Goal: Task Accomplishment & Management: Use online tool/utility

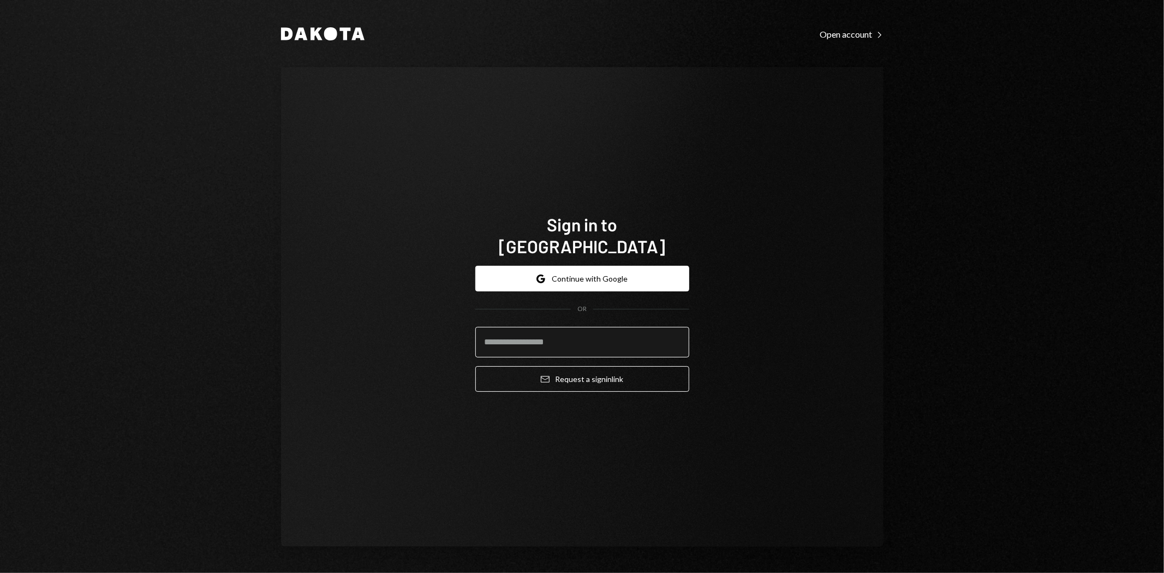
click at [532, 333] on input "email" at bounding box center [582, 342] width 214 height 31
click at [718, 390] on div "Sign in to Dakota Google Continue with Google OR Email Request a sign in link" at bounding box center [582, 307] width 602 height 480
drag, startPoint x: 642, startPoint y: 331, endPoint x: 666, endPoint y: 348, distance: 29.2
click at [642, 331] on input "email" at bounding box center [582, 342] width 214 height 31
type input "**********"
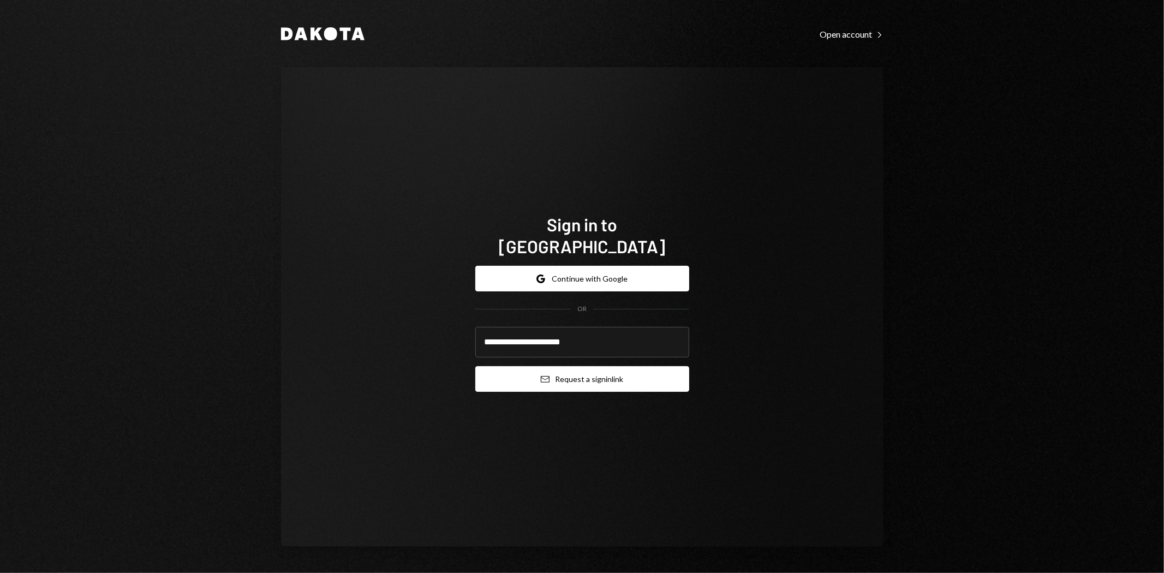
click at [660, 378] on button "Email Request a sign in link" at bounding box center [582, 379] width 214 height 26
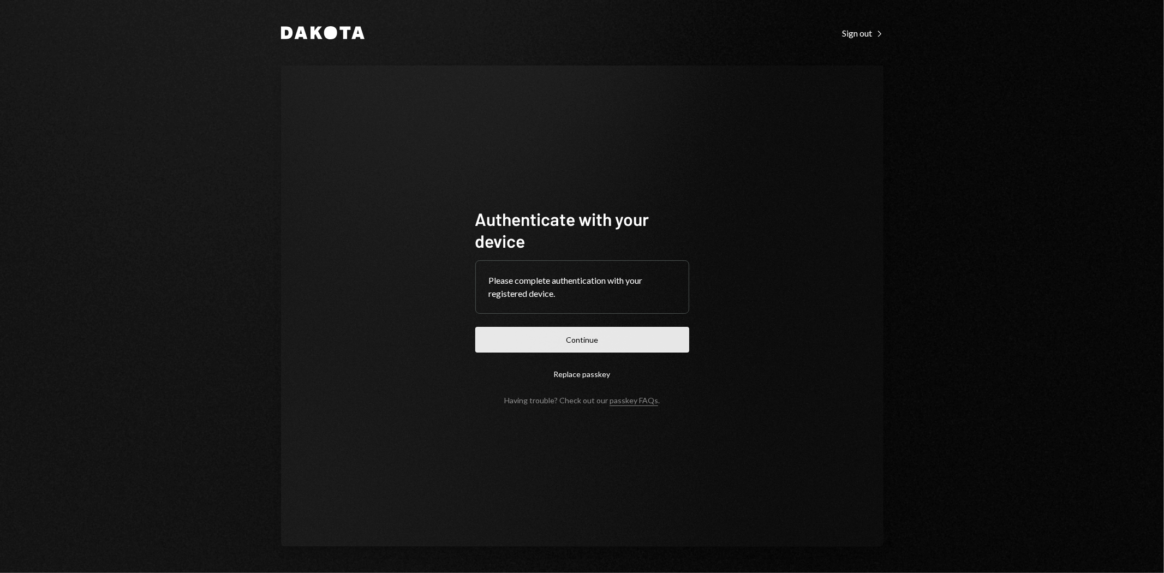
click at [614, 344] on button "Continue" at bounding box center [582, 340] width 214 height 26
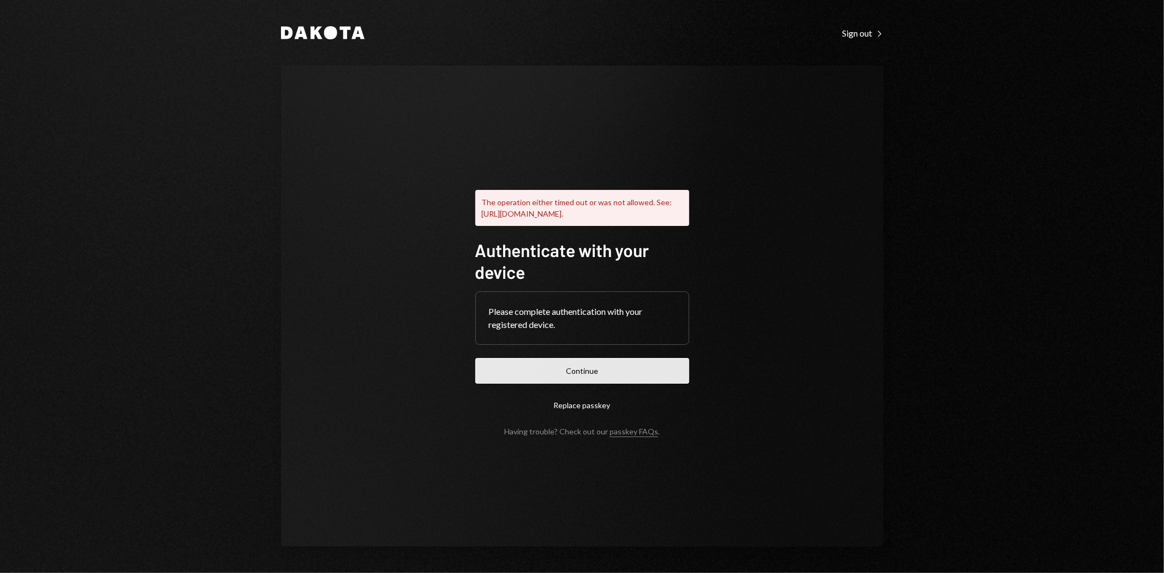
click at [632, 375] on button "Continue" at bounding box center [582, 371] width 214 height 26
click at [587, 410] on button "Replace passkey" at bounding box center [582, 405] width 214 height 26
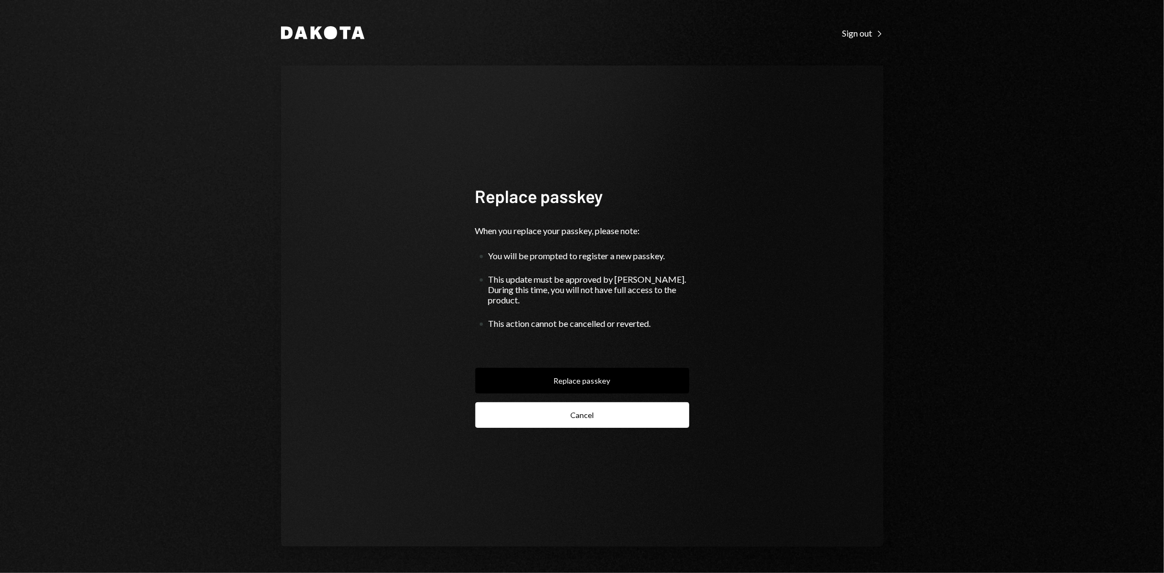
click at [586, 407] on button "Cancel" at bounding box center [582, 415] width 214 height 26
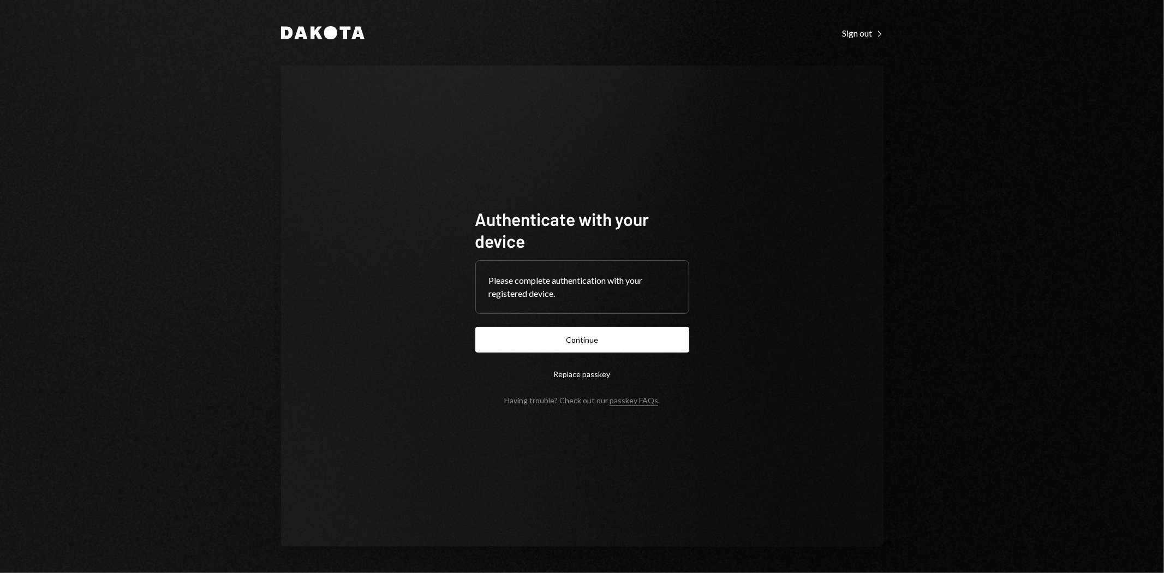
click at [630, 336] on button "Continue" at bounding box center [582, 340] width 214 height 26
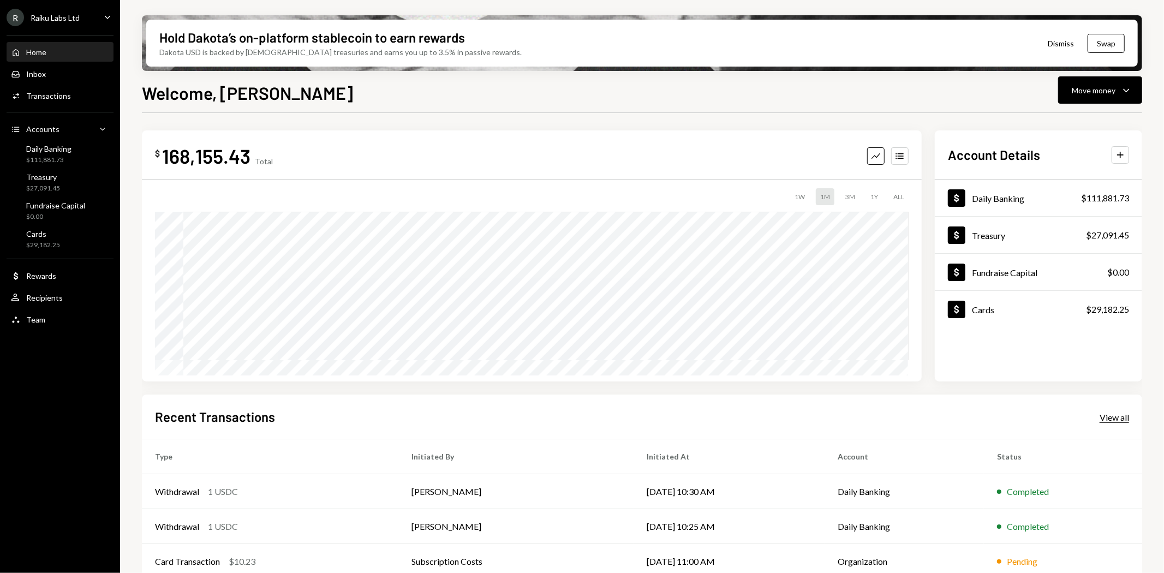
click at [1109, 417] on div "View all" at bounding box center [1113, 417] width 29 height 11
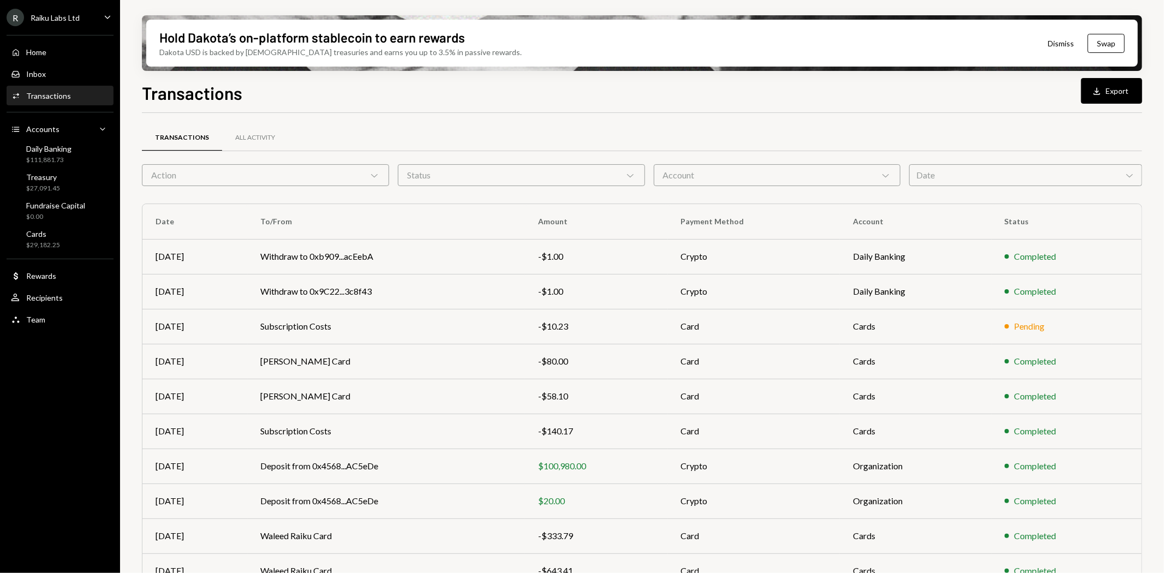
click at [939, 179] on div "Date Chevron Down" at bounding box center [1025, 175] width 233 height 22
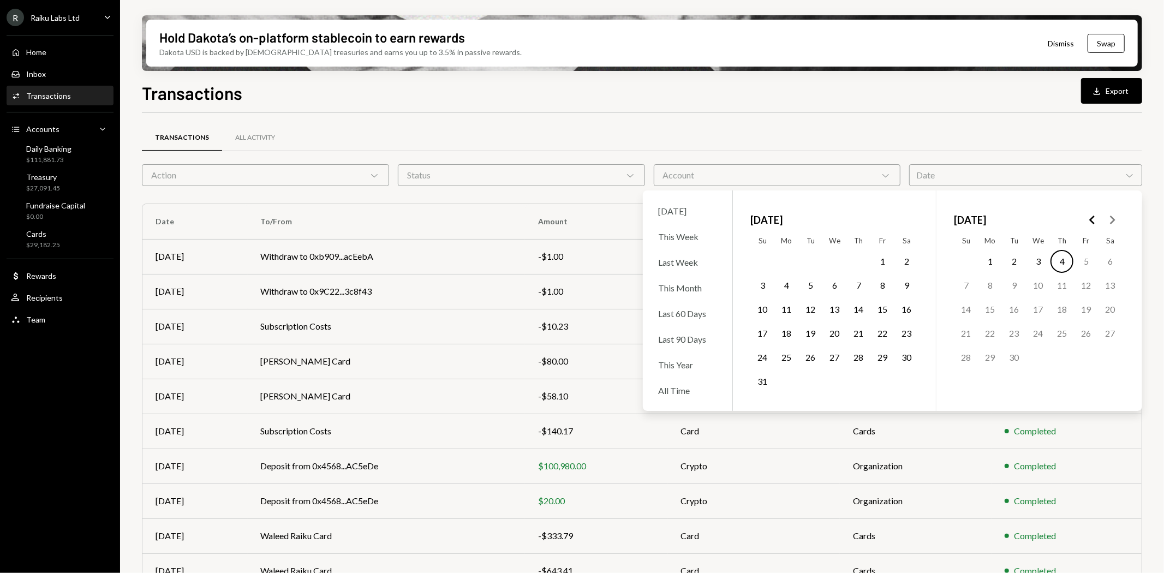
click at [857, 290] on button "7" at bounding box center [858, 285] width 23 height 23
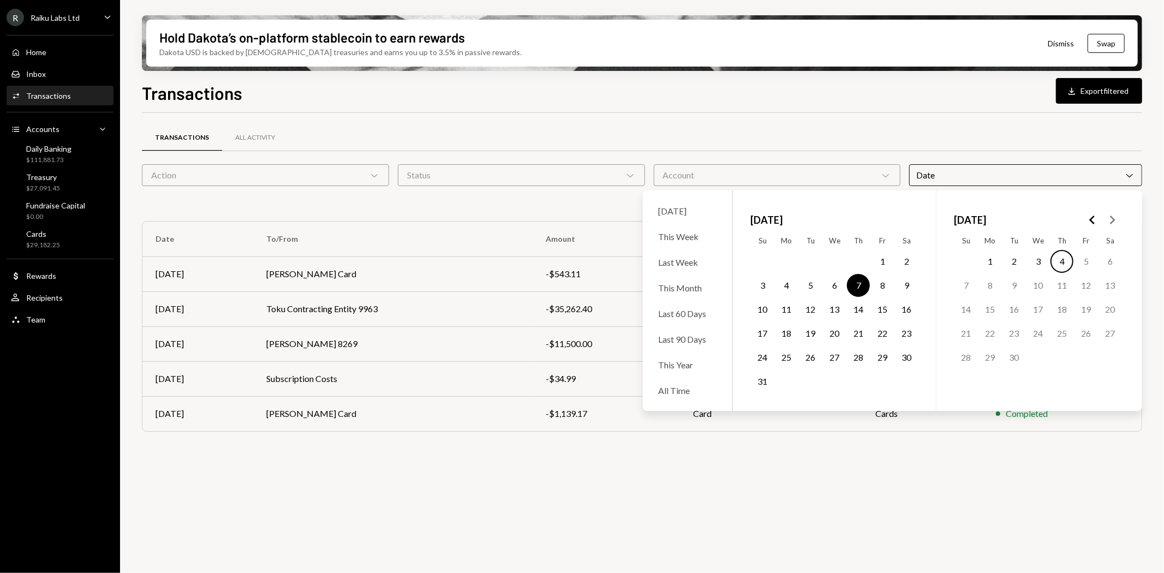
click at [840, 122] on div "Transactions All Activity Action Chevron Down Status Chevron Down Account Chevr…" at bounding box center [642, 283] width 1000 height 340
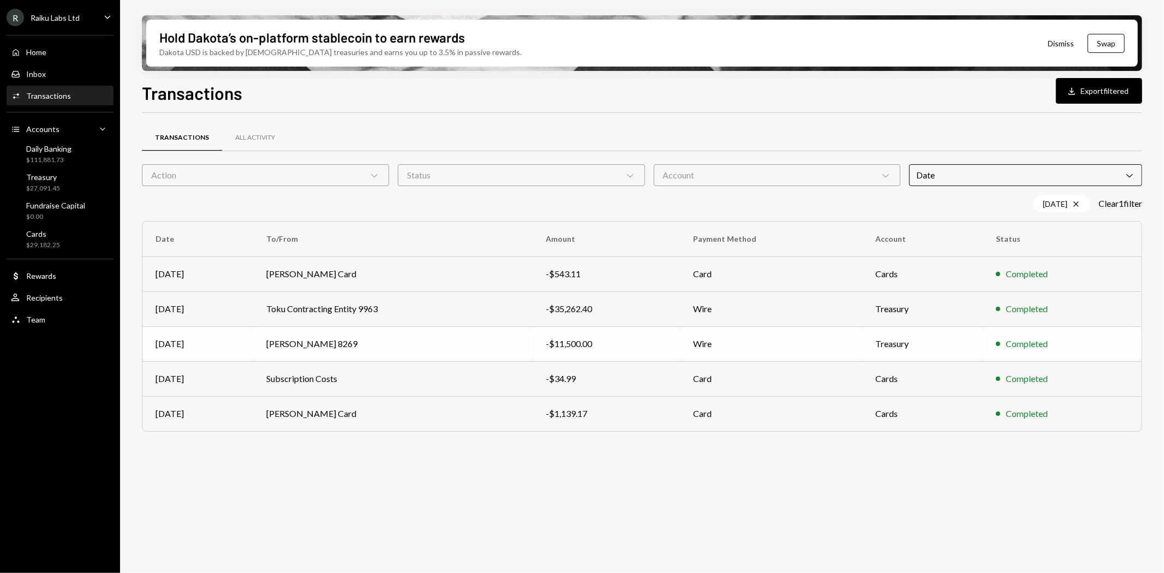
click at [944, 342] on td "Treasury" at bounding box center [922, 343] width 121 height 35
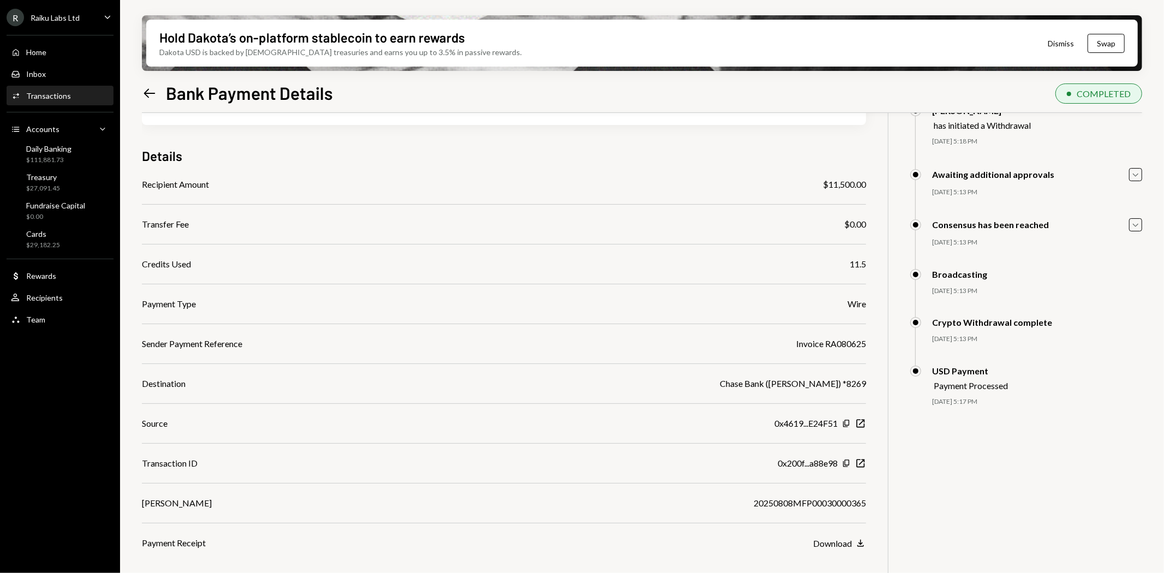
scroll to position [87, 0]
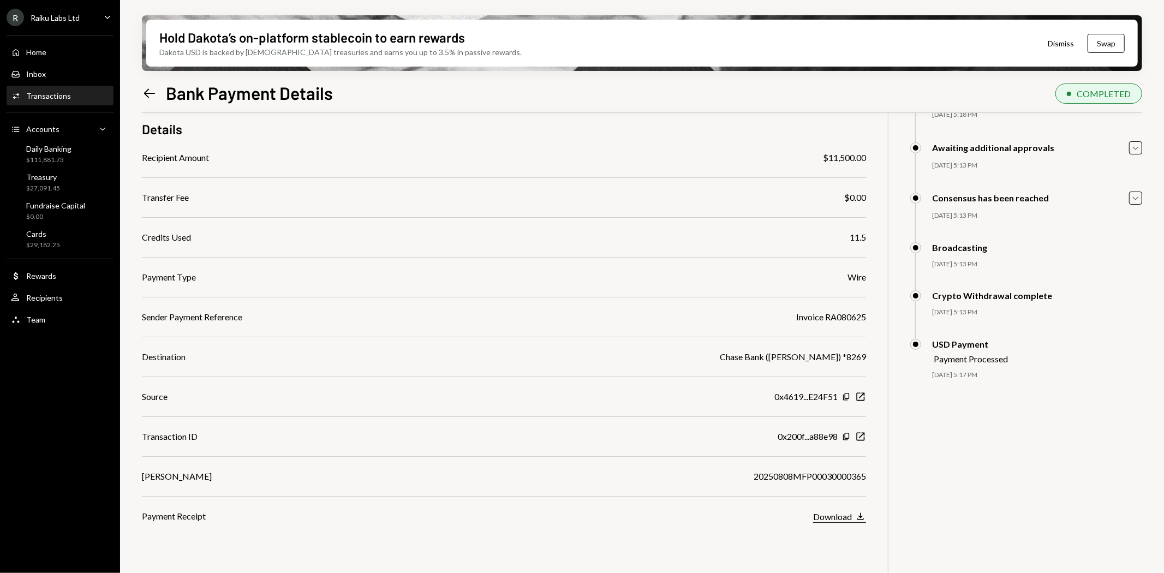
click at [835, 517] on div "Download" at bounding box center [832, 516] width 39 height 10
click at [1002, 467] on div "$ 11,500.00 11,500 DKUSD Details Recipient Amount $11,500.00 Transfer Fee $0.00…" at bounding box center [642, 312] width 1000 height 573
click at [150, 92] on icon "Left Arrow" at bounding box center [149, 93] width 15 height 15
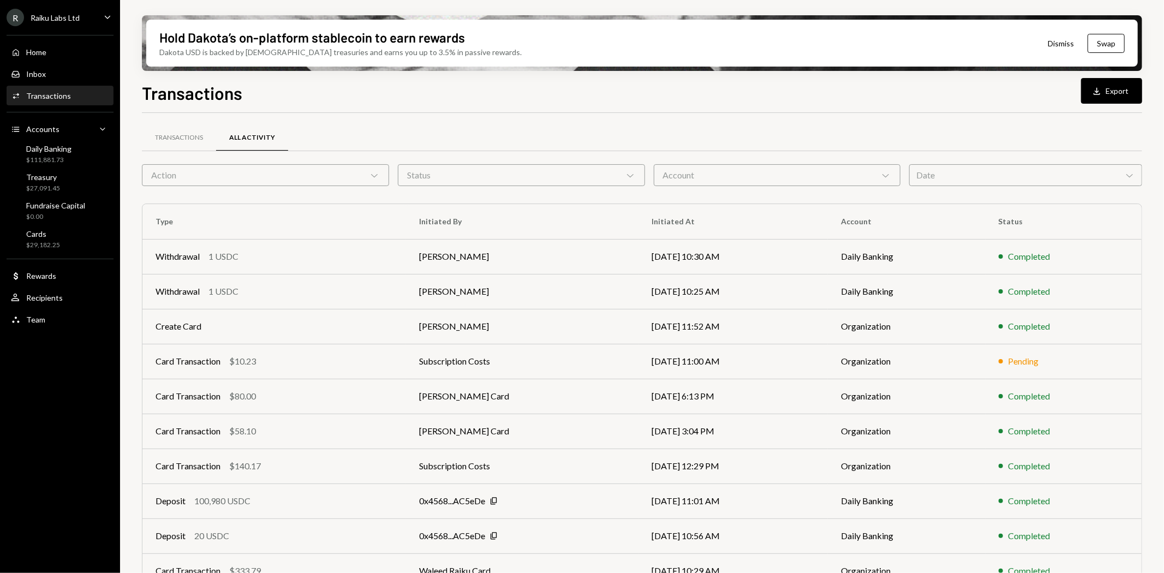
click at [957, 172] on div "Date Chevron Down" at bounding box center [1025, 175] width 233 height 22
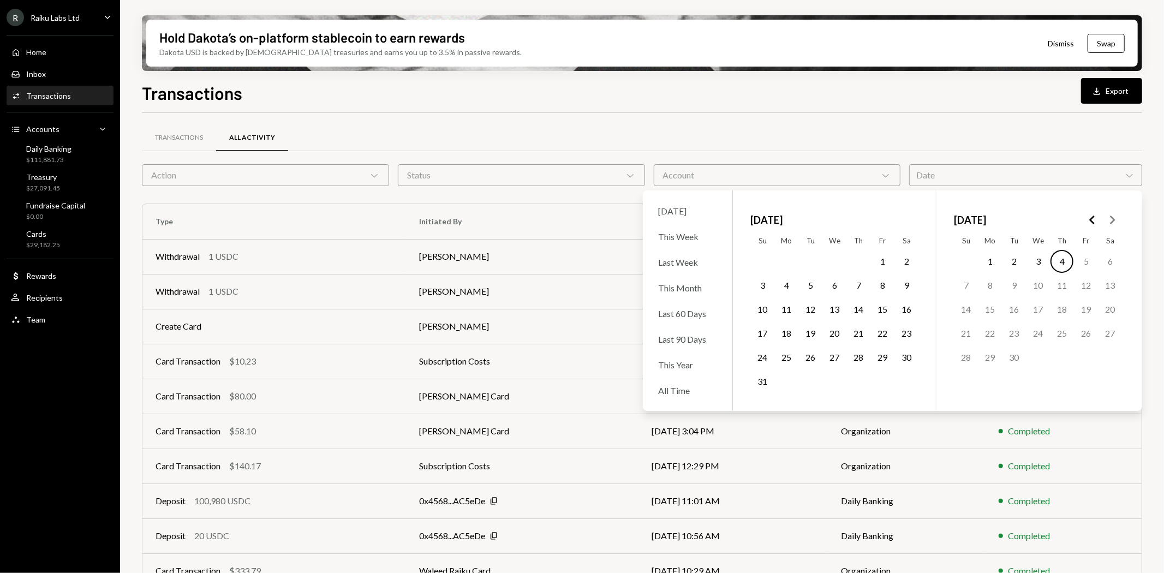
click at [860, 335] on button "21" at bounding box center [858, 333] width 23 height 23
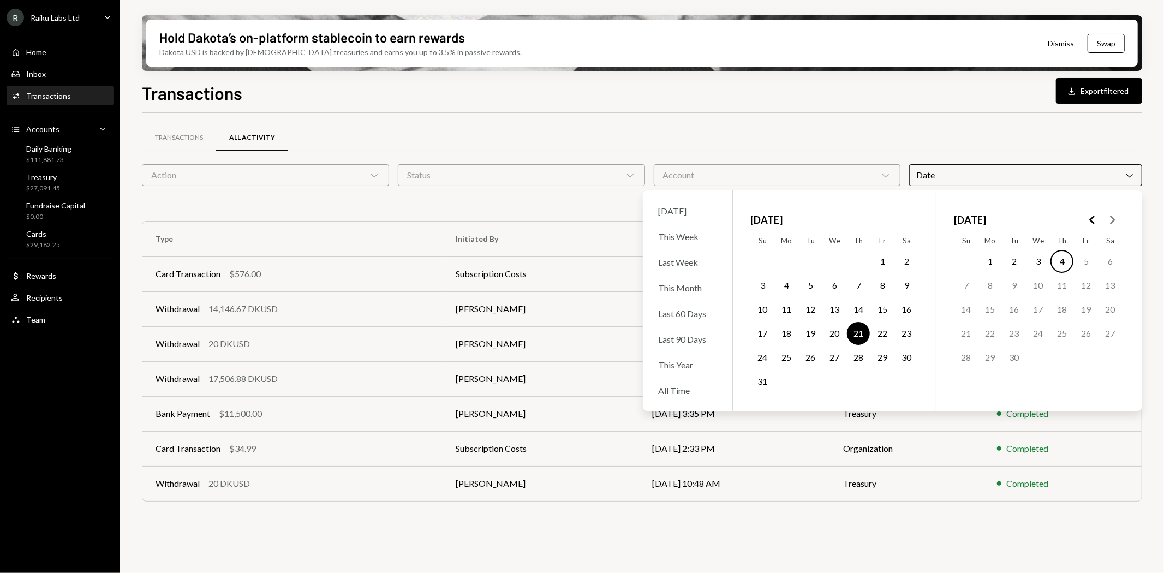
click at [824, 113] on div "Transactions All Activity Action Chevron Down Status Chevron Down Account Chevr…" at bounding box center [642, 318] width 1000 height 410
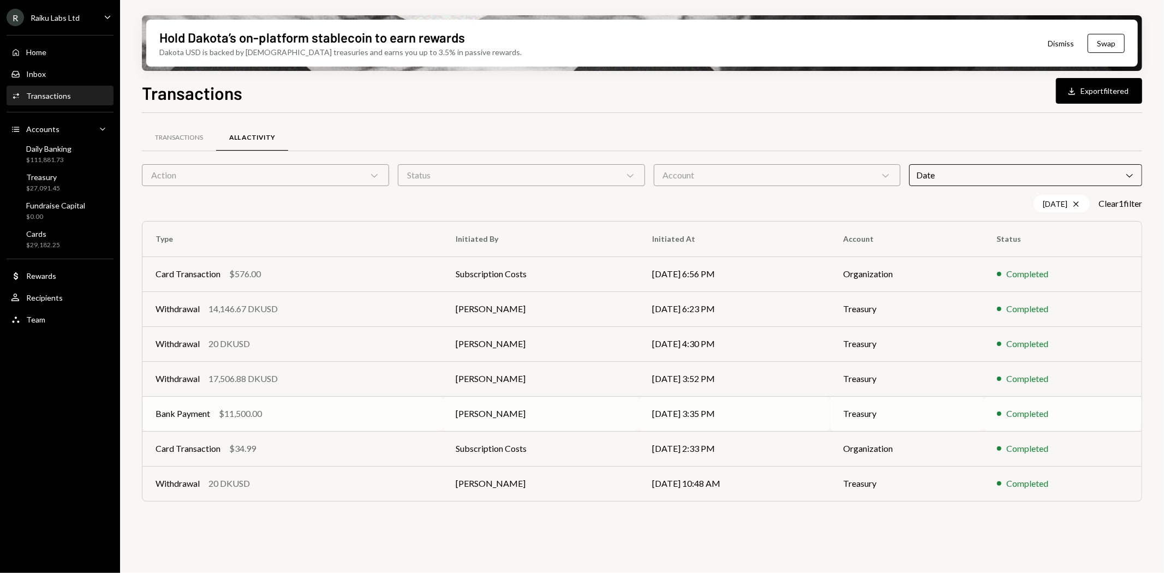
click at [935, 418] on td "Treasury" at bounding box center [906, 413] width 153 height 35
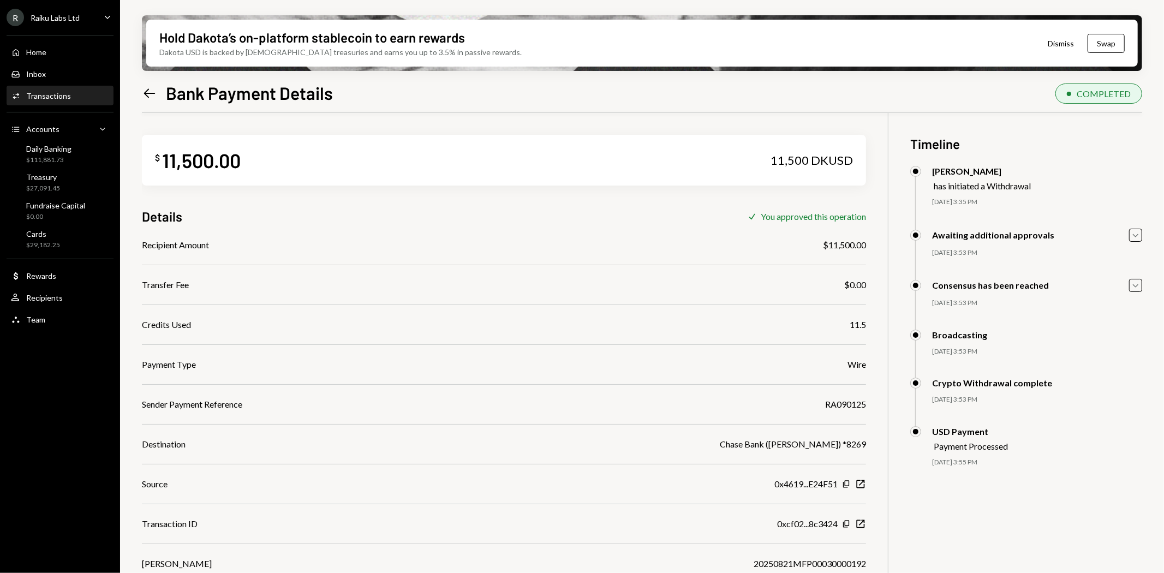
scroll to position [87, 0]
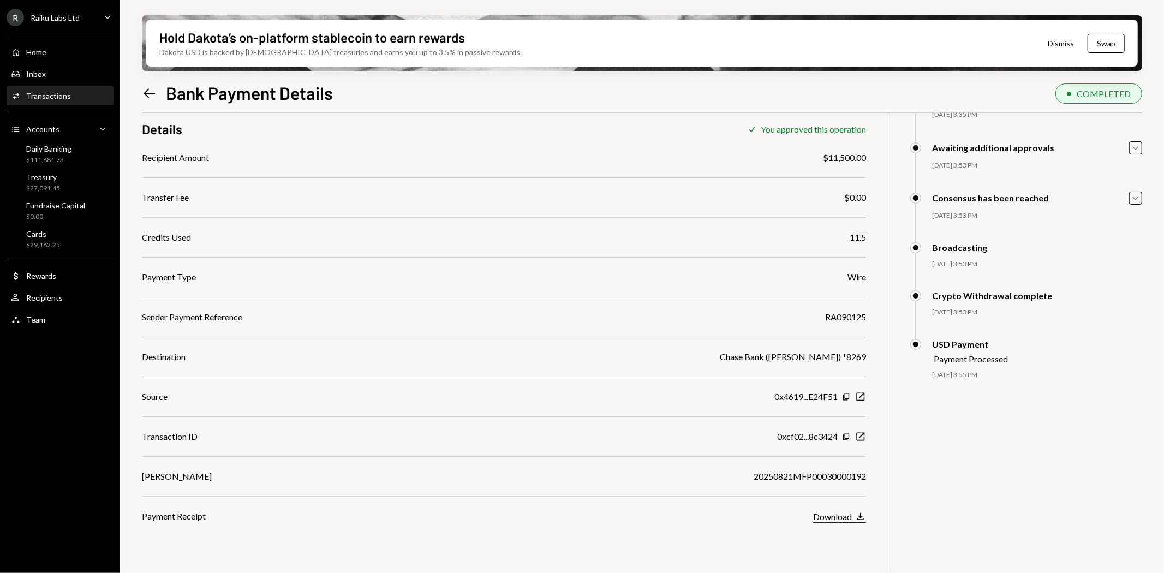
click at [830, 515] on div "Download" at bounding box center [832, 516] width 39 height 10
click at [973, 509] on div "$ 11,500.00 11,500 DKUSD Details Check You approved this operation Recipient Am…" at bounding box center [642, 312] width 1000 height 573
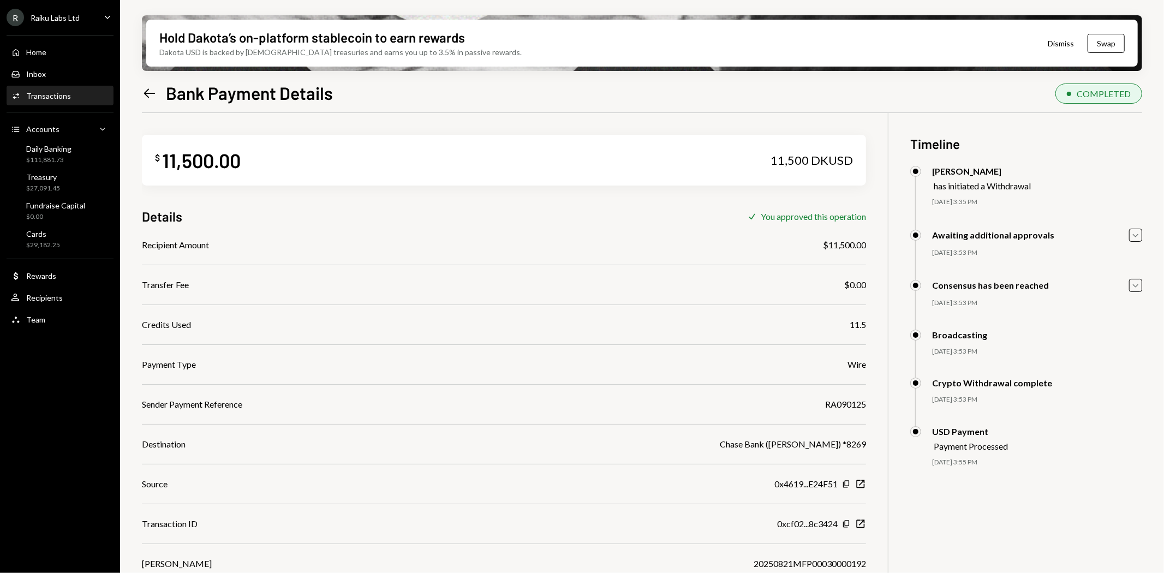
click at [151, 91] on icon "Left Arrow" at bounding box center [149, 93] width 15 height 15
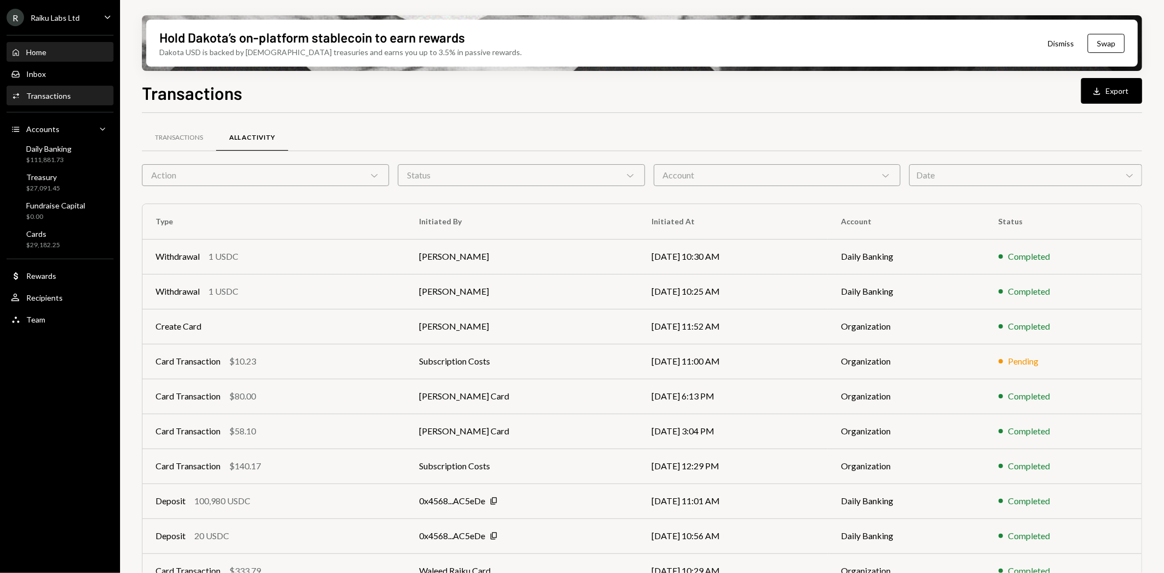
click at [37, 57] on div "Home Home" at bounding box center [60, 52] width 98 height 19
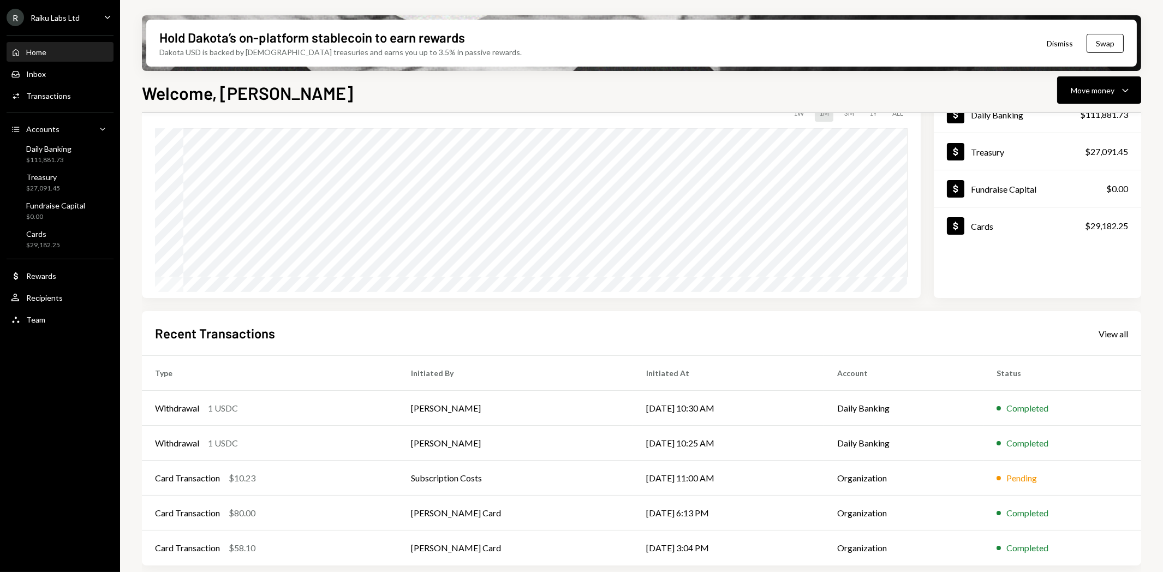
scroll to position [85, 0]
click at [451, 439] on td "[PERSON_NAME]" at bounding box center [515, 441] width 235 height 35
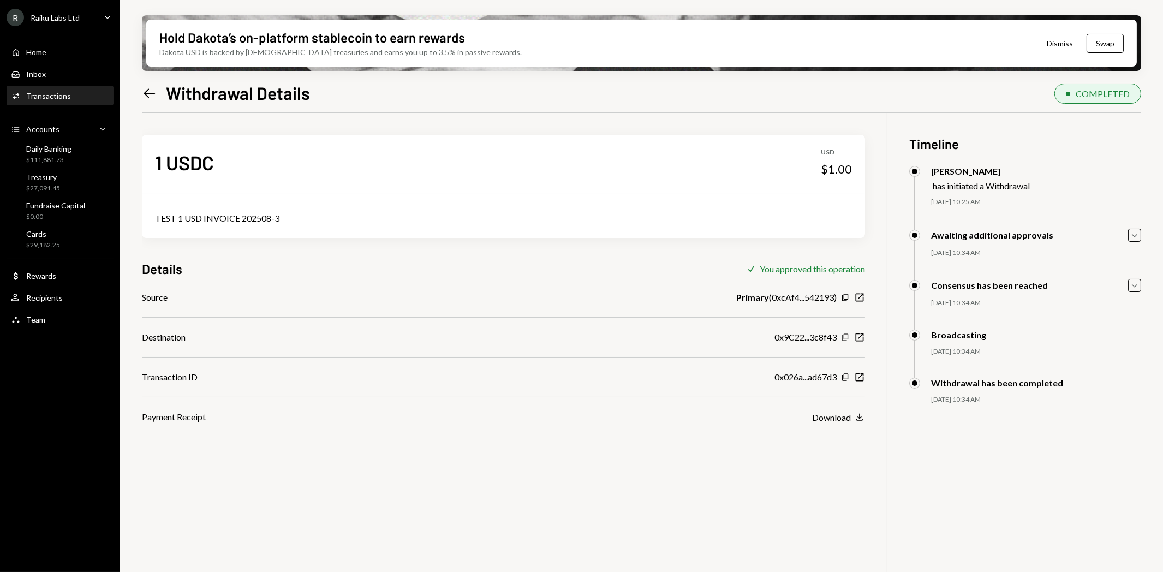
click at [841, 336] on icon "Copy" at bounding box center [845, 337] width 9 height 9
click at [145, 91] on icon "Left Arrow" at bounding box center [149, 93] width 15 height 15
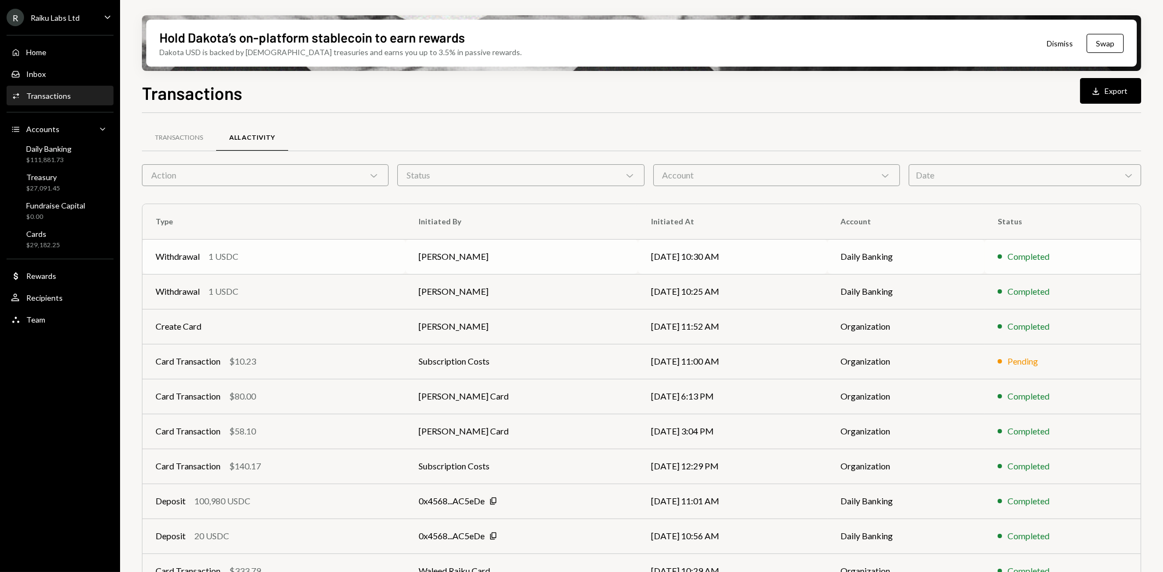
click at [652, 258] on td "[DATE] 10:30 AM" at bounding box center [732, 256] width 189 height 35
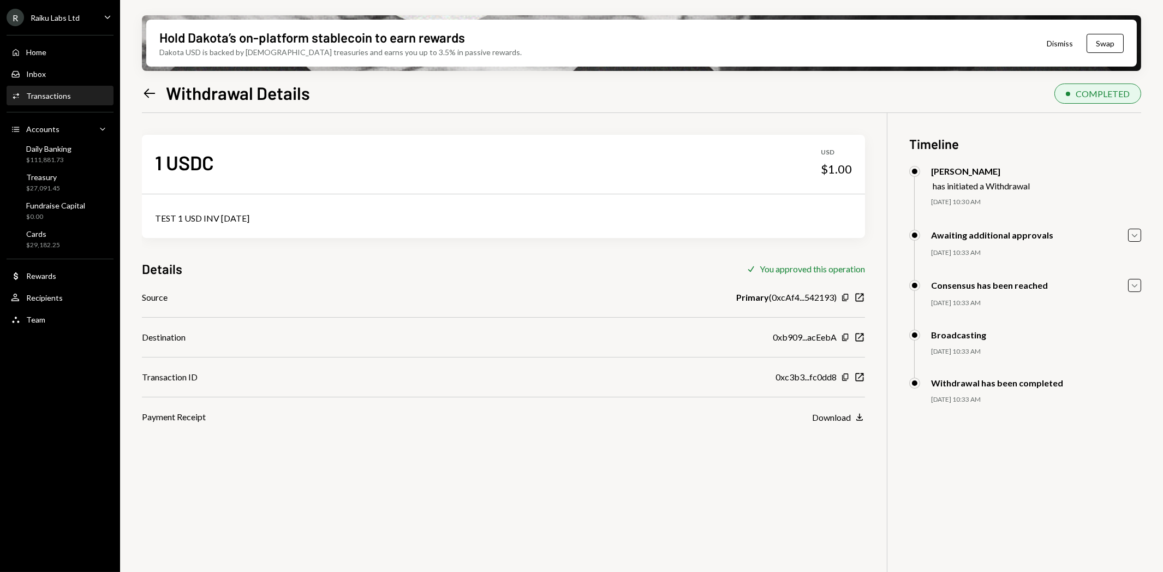
click at [152, 90] on icon "Left Arrow" at bounding box center [149, 93] width 15 height 15
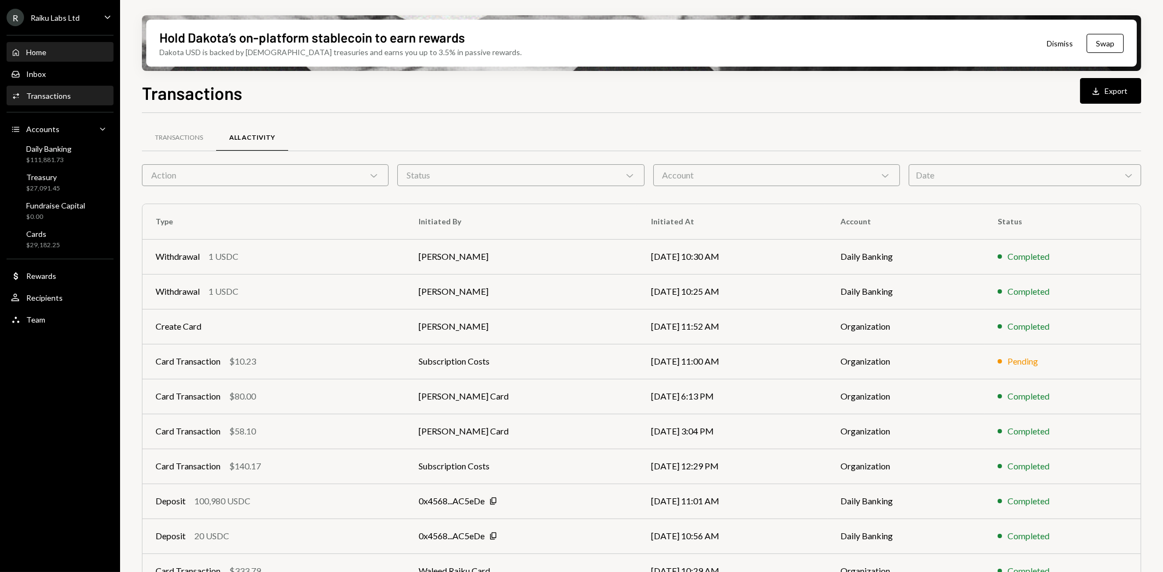
click at [42, 50] on div "Home" at bounding box center [36, 51] width 20 height 9
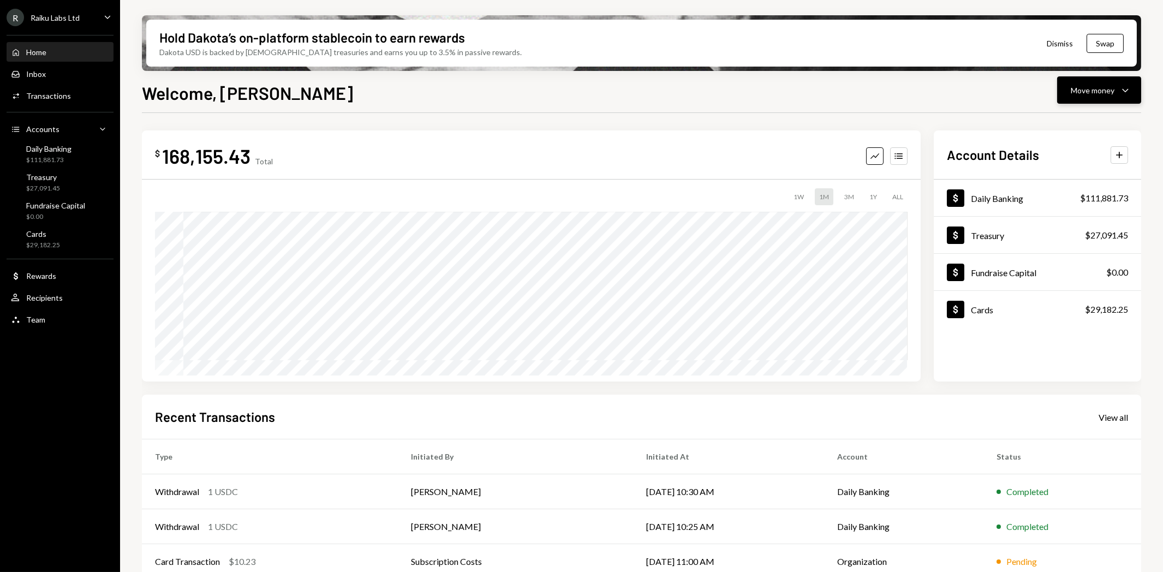
click at [1093, 91] on div "Move money" at bounding box center [1092, 90] width 44 height 11
click at [1067, 121] on div "Send" at bounding box center [1091, 122] width 80 height 11
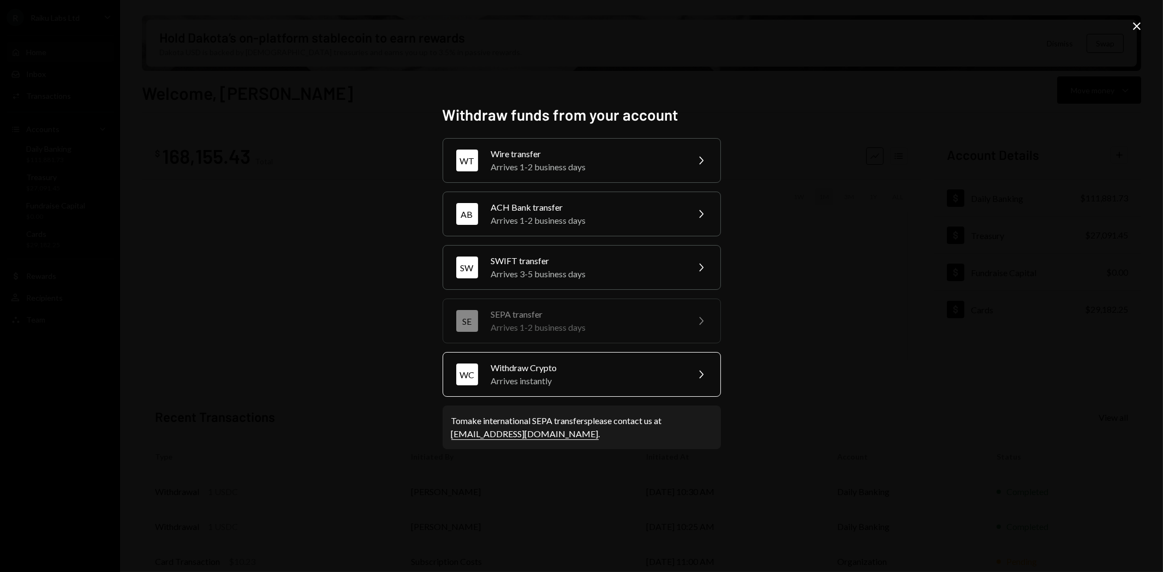
click at [576, 383] on div "Arrives instantly" at bounding box center [586, 380] width 190 height 13
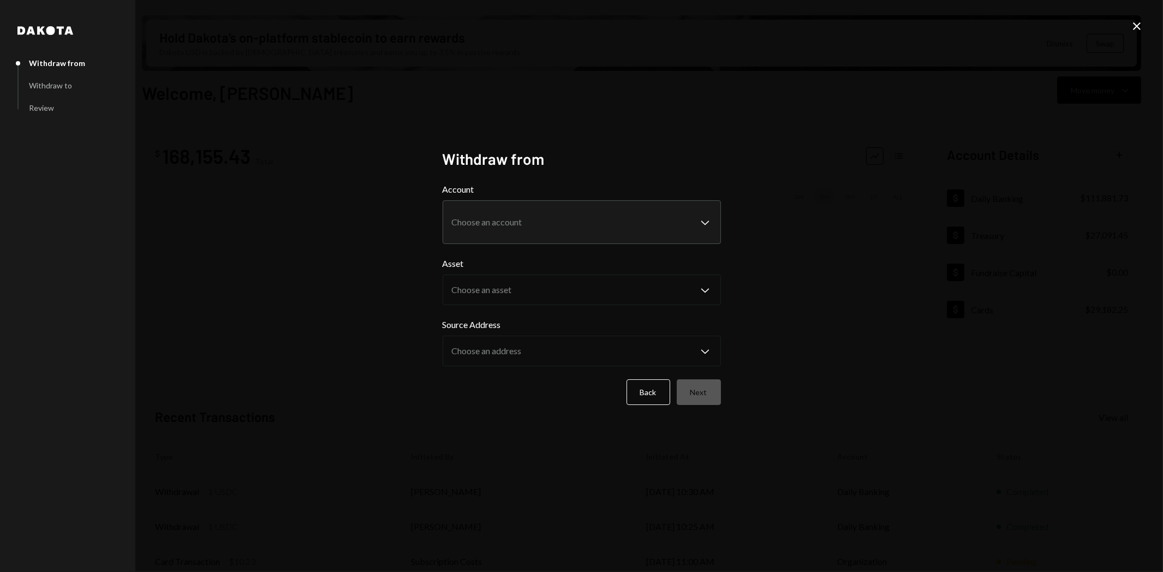
click at [495, 226] on body "R Raiku Labs Ltd Caret Down Home Home Inbox Inbox Activities Transactions Accou…" at bounding box center [581, 286] width 1163 height 572
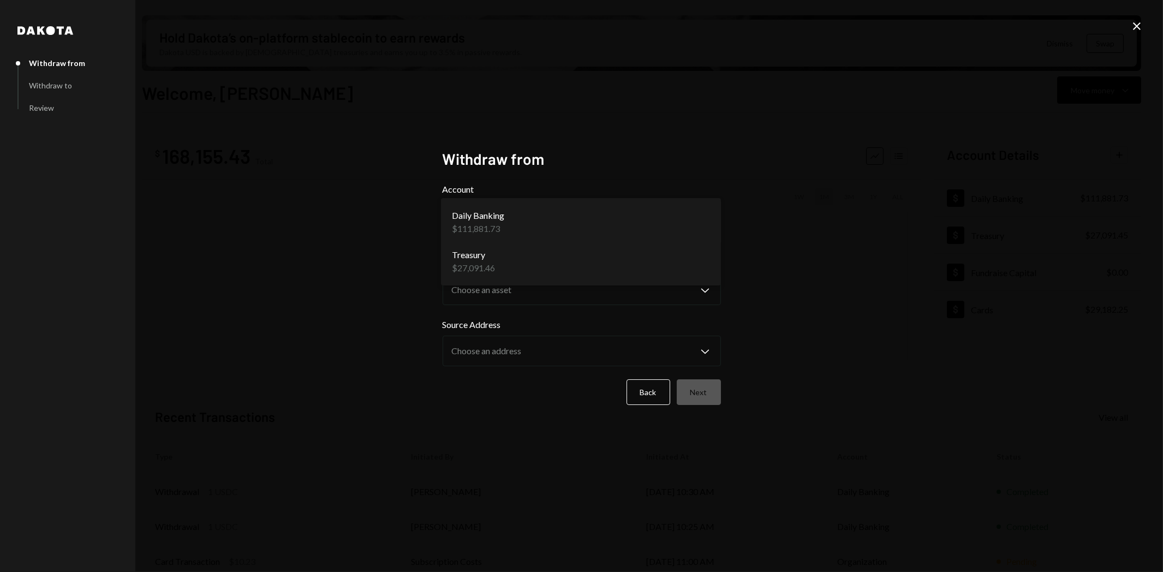
select select "**********"
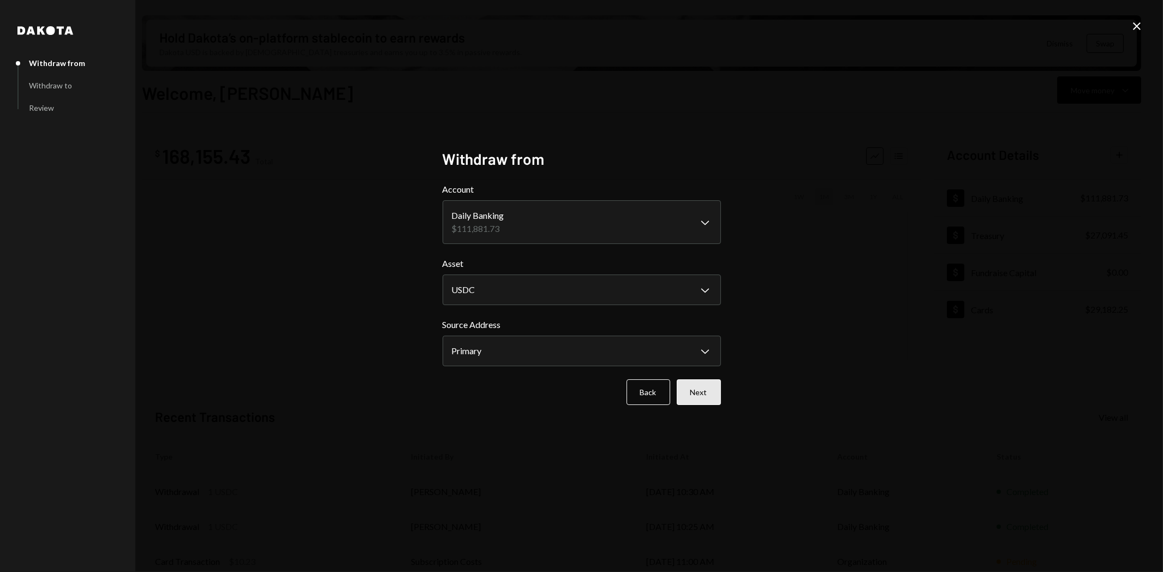
click at [702, 385] on button "Next" at bounding box center [698, 392] width 44 height 26
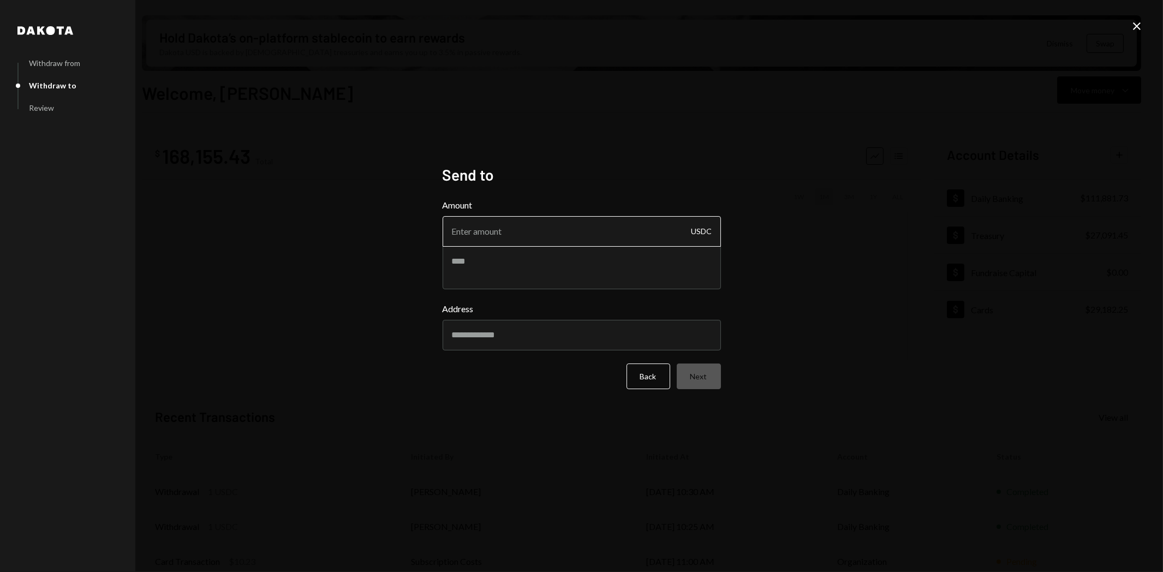
click at [486, 232] on input "Amount" at bounding box center [581, 231] width 278 height 31
type input "11999.00"
click at [548, 261] on textarea at bounding box center [581, 267] width 278 height 44
click at [546, 262] on textarea at bounding box center [581, 267] width 278 height 44
type textarea "*"
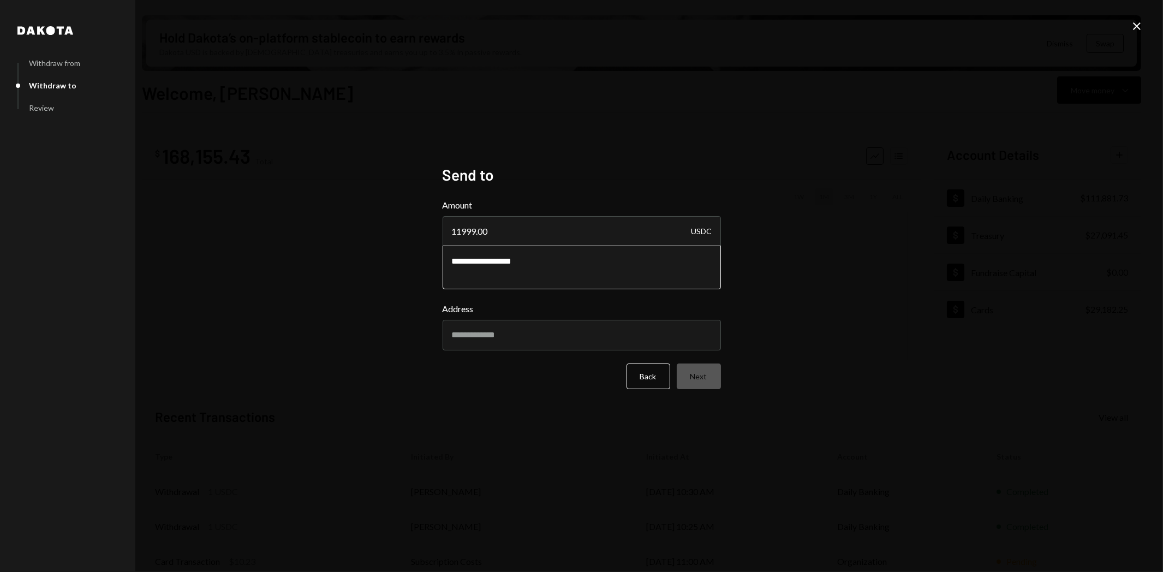
type textarea "**********"
click at [612, 345] on input "Address" at bounding box center [581, 335] width 278 height 31
paste input "**********"
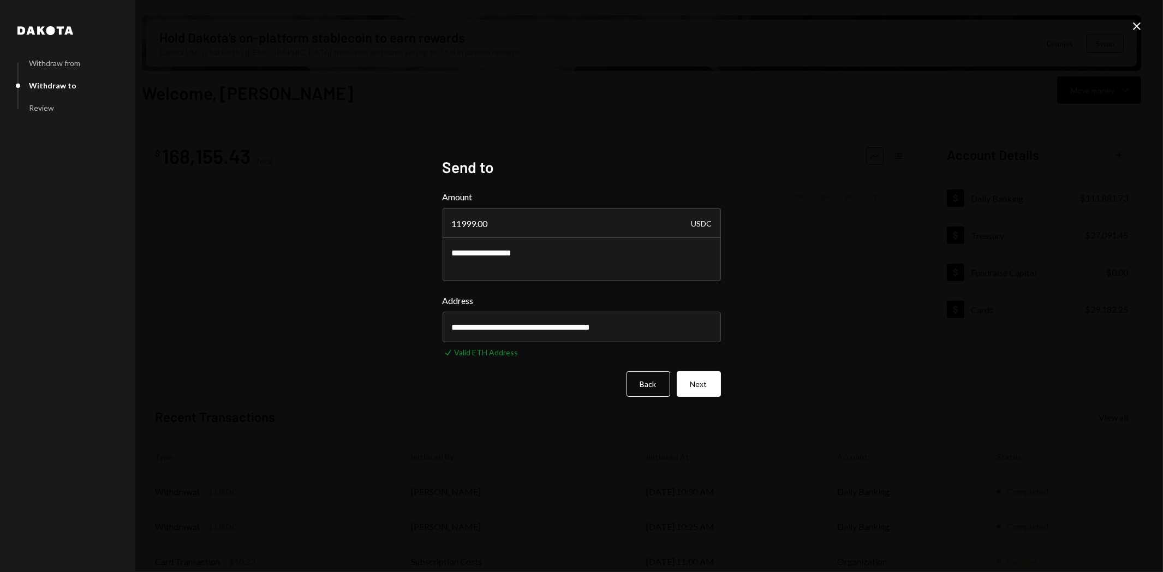
type input "**********"
click at [704, 386] on button "Next" at bounding box center [698, 384] width 44 height 26
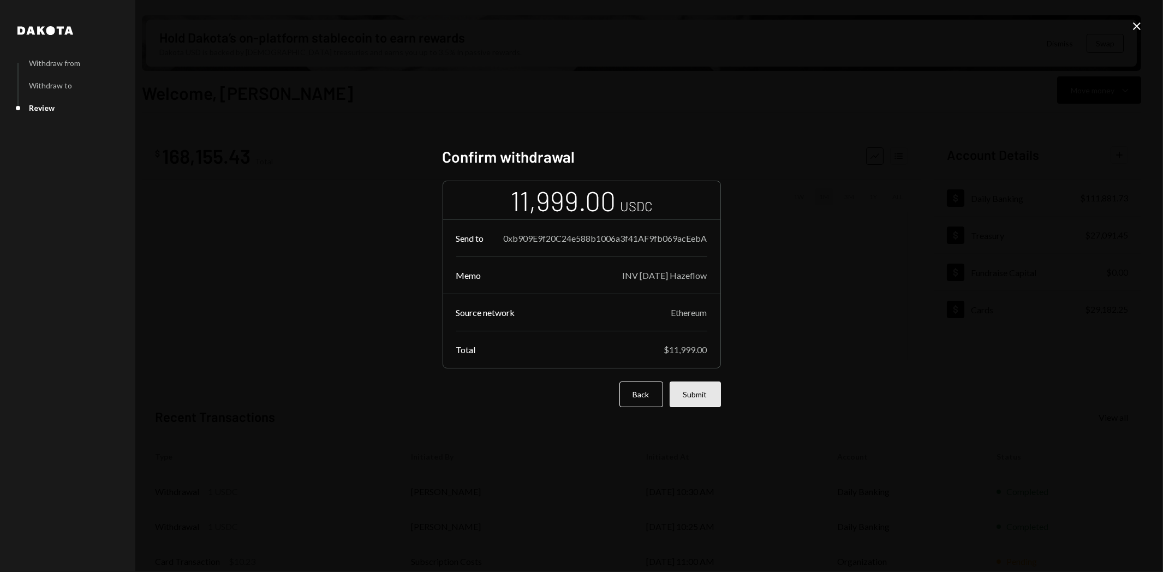
click at [693, 391] on button "Submit" at bounding box center [694, 394] width 51 height 26
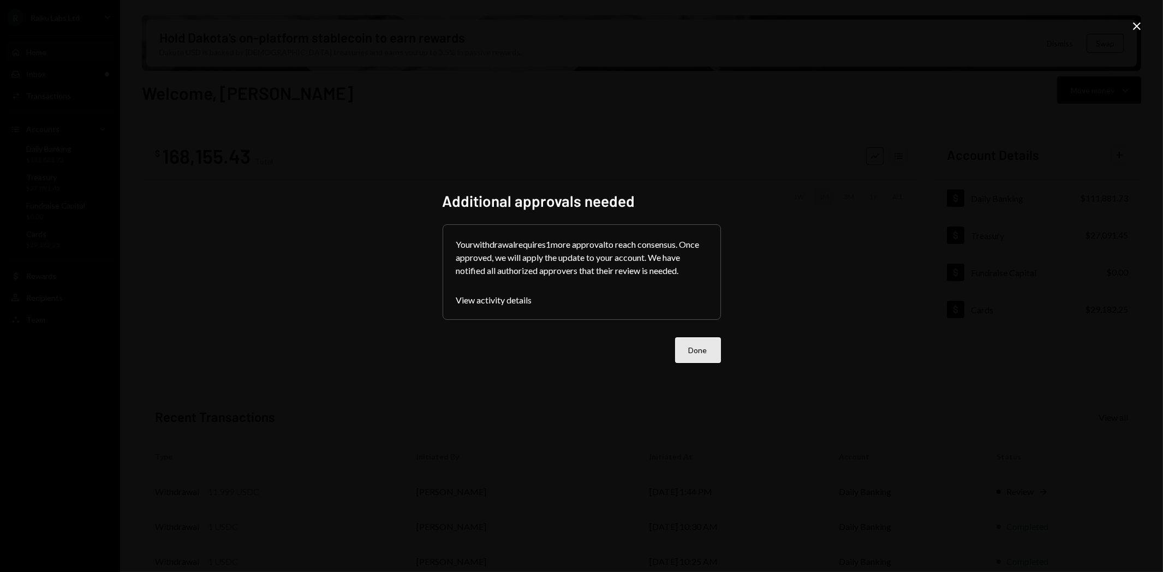
click at [707, 346] on button "Done" at bounding box center [698, 350] width 46 height 26
